Goal: Check status: Check status

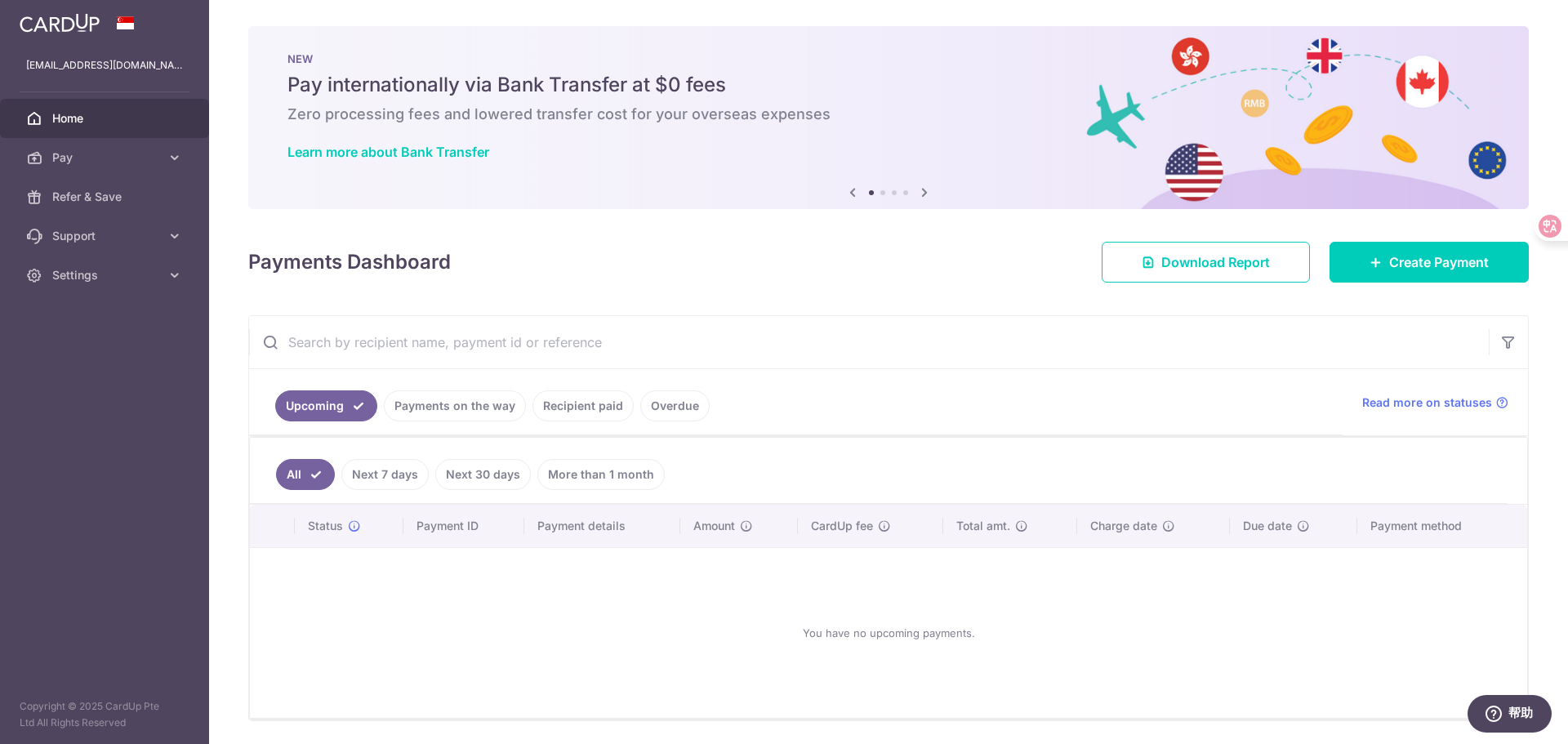
click at [564, 403] on link "Recipient paid" at bounding box center [583, 406] width 101 height 31
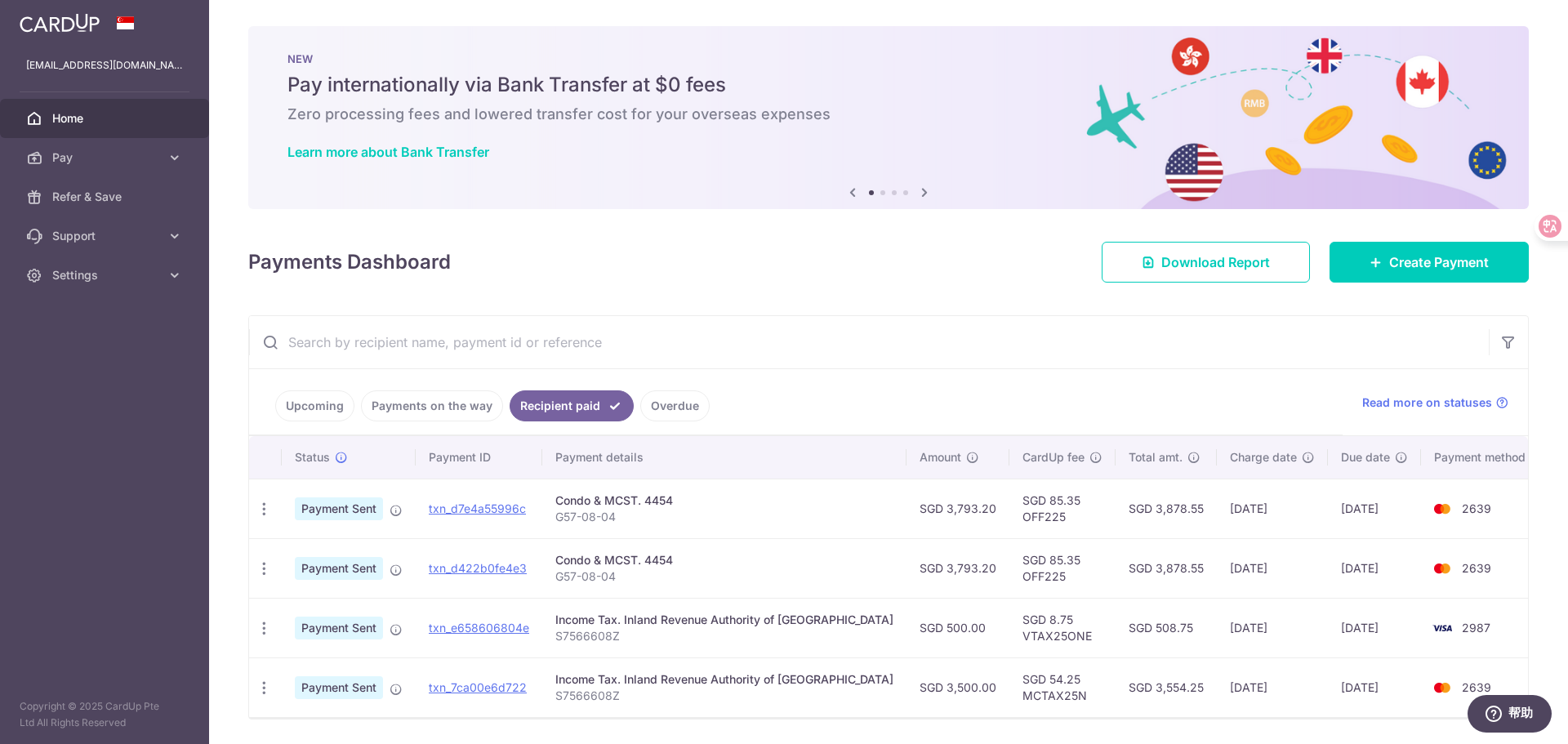
scroll to position [52, 0]
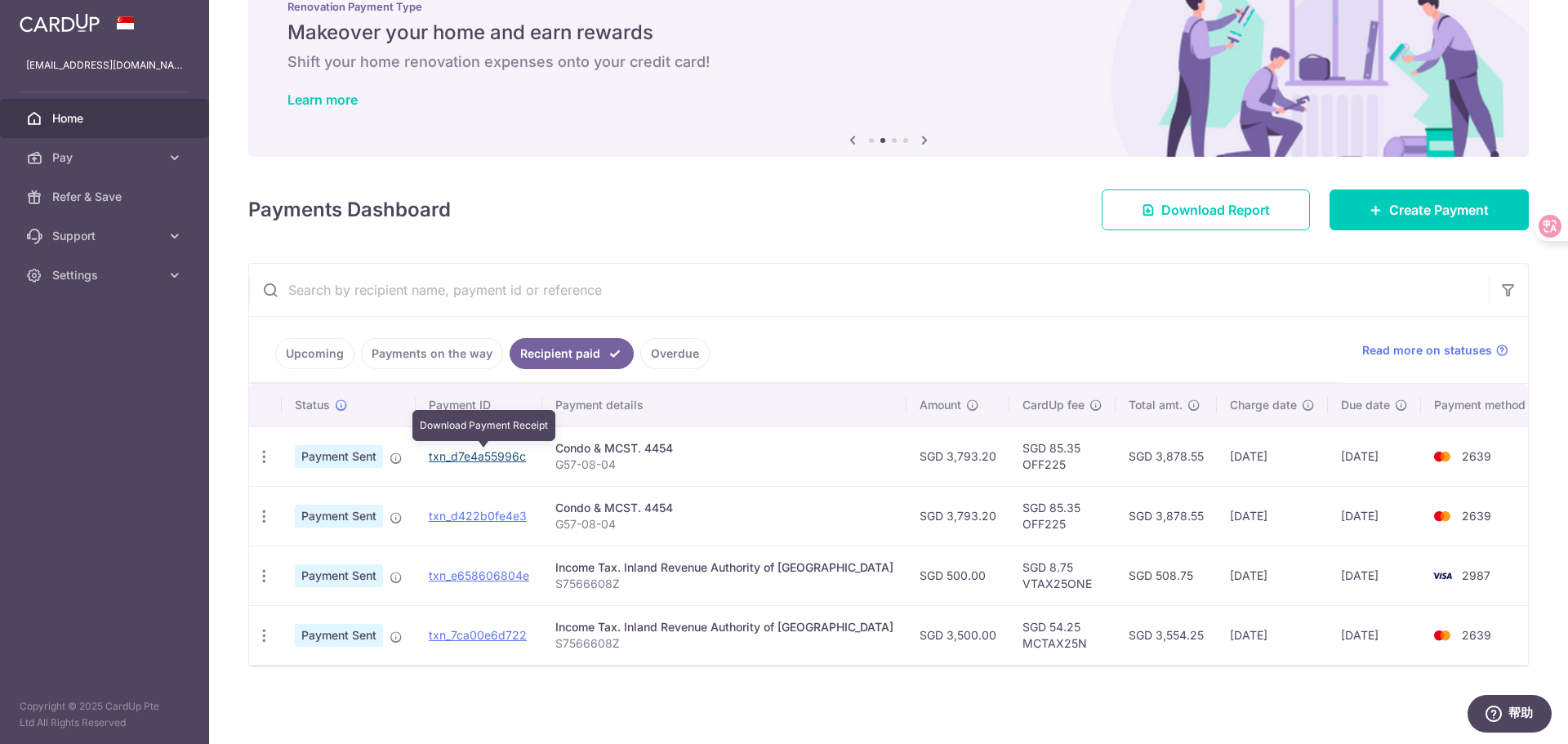
click at [465, 459] on link "txn_d7e4a55996c" at bounding box center [477, 456] width 97 height 14
